Goal: Navigation & Orientation: Go to known website

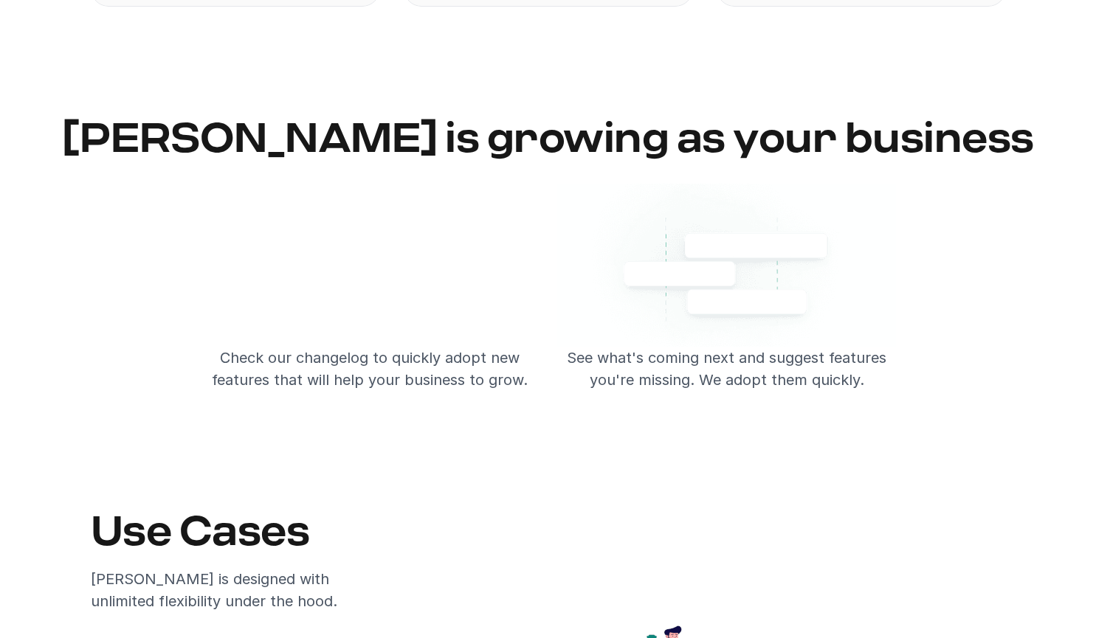
scroll to position [2639, 0]
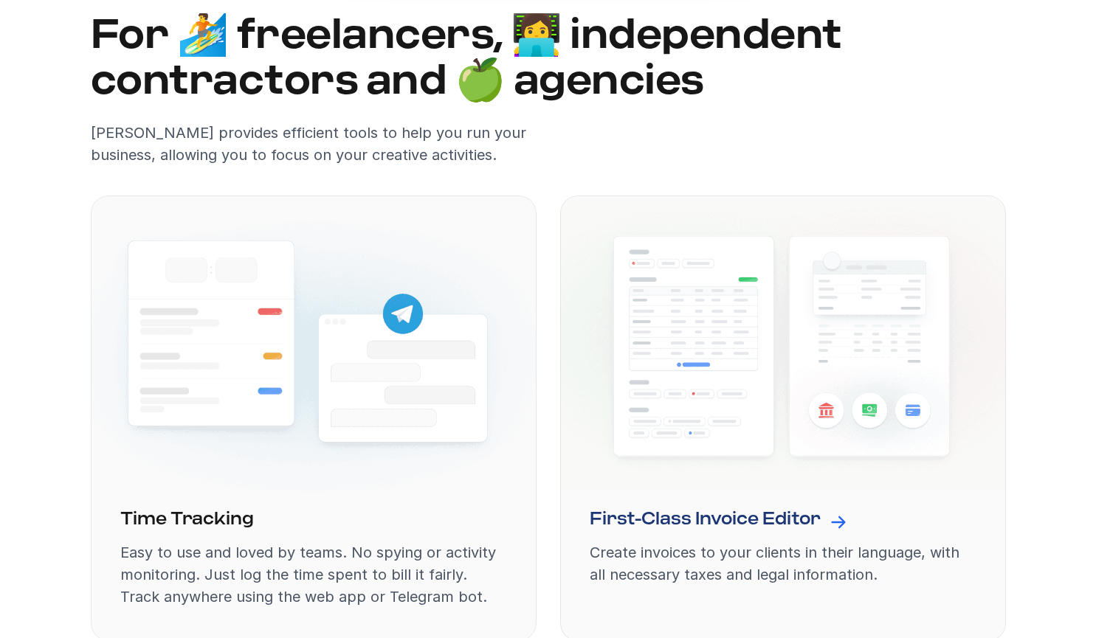
scroll to position [1402, 0]
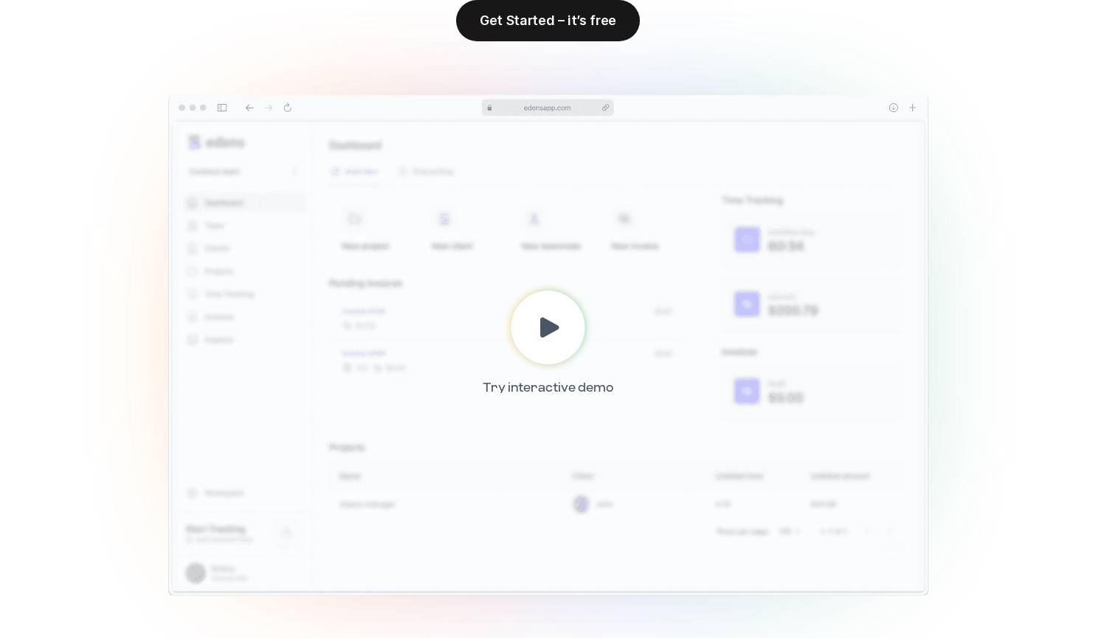
scroll to position [646, 0]
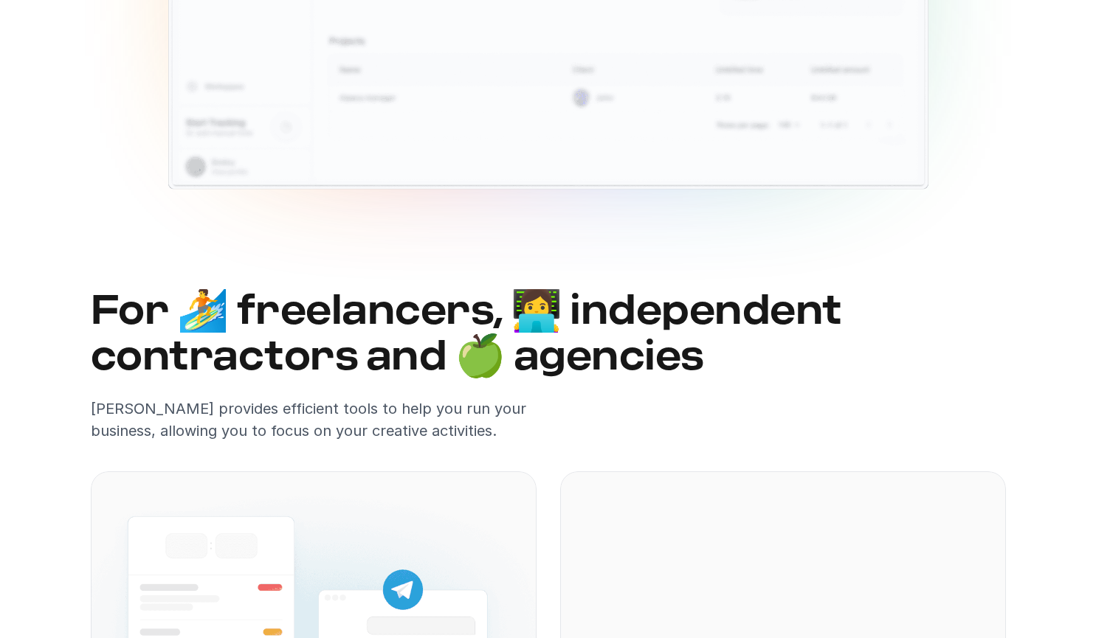
scroll to position [941, 0]
